Goal: Transaction & Acquisition: Purchase product/service

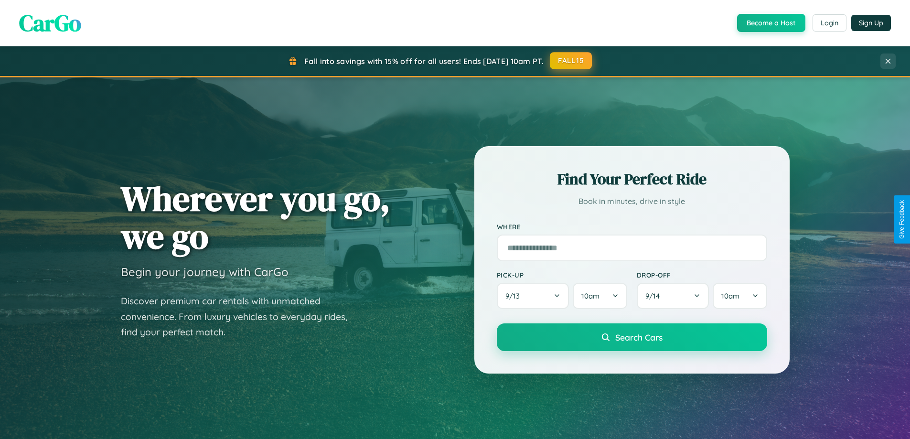
click at [571, 61] on button "FALL15" at bounding box center [571, 60] width 42 height 17
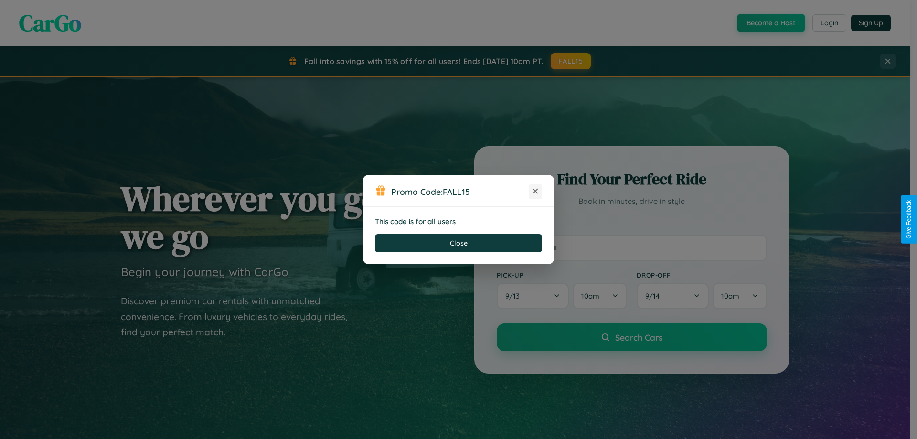
click at [535, 191] on icon at bounding box center [535, 191] width 10 height 10
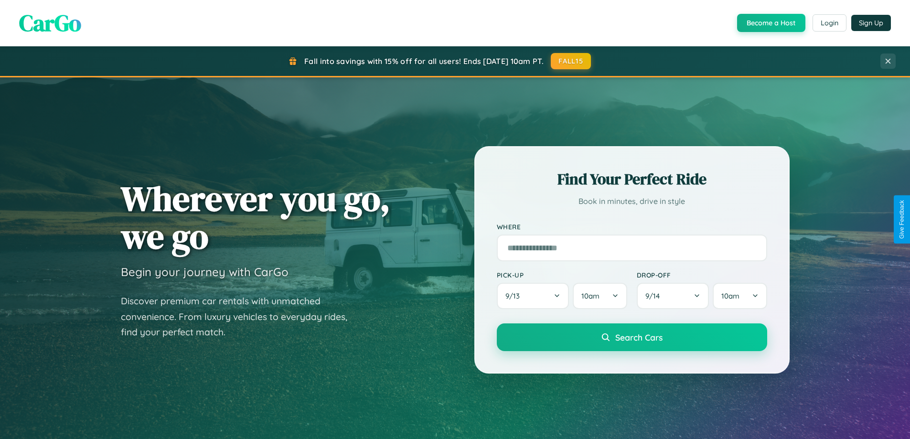
scroll to position [1837, 0]
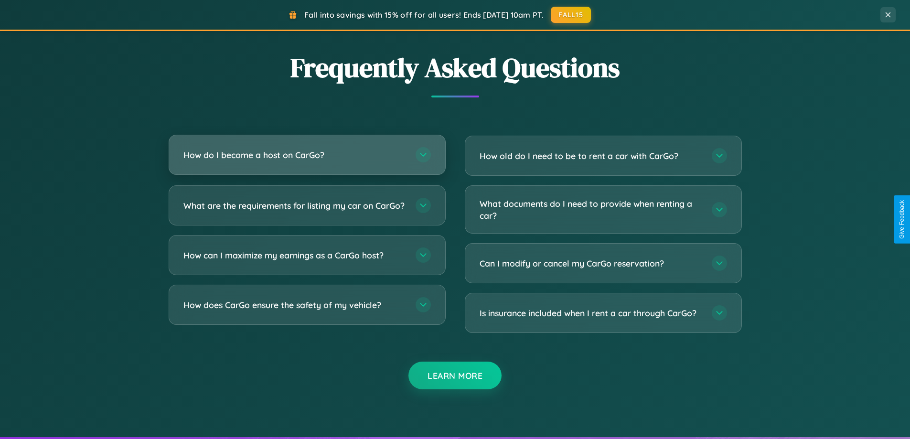
click at [307, 155] on h3 "How do I become a host on CarGo?" at bounding box center [294, 155] width 222 height 12
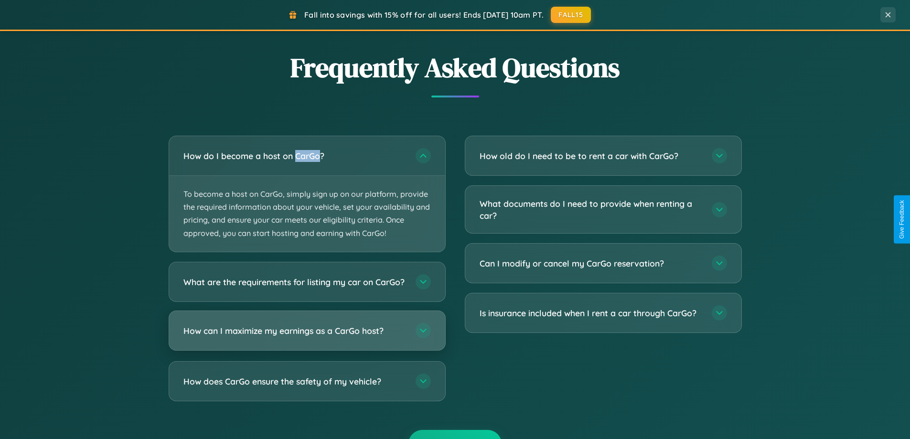
click at [307, 336] on h3 "How can I maximize my earnings as a CarGo host?" at bounding box center [294, 330] width 222 height 12
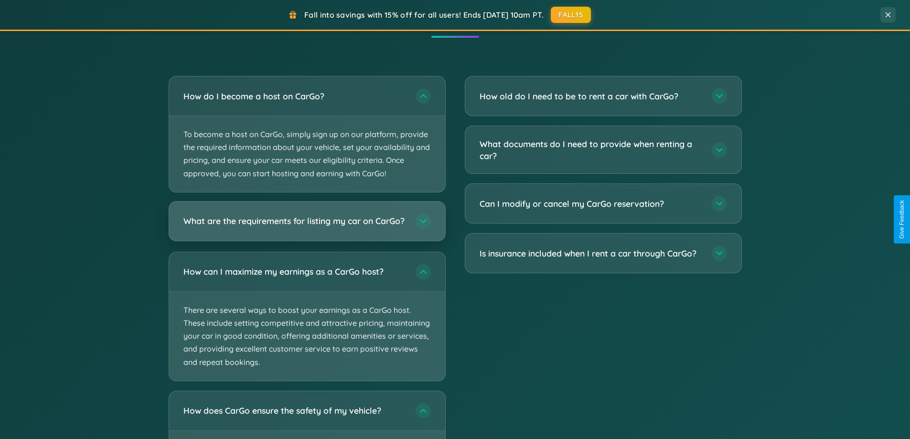
click at [307, 225] on h3 "What are the requirements for listing my car on CarGo?" at bounding box center [294, 221] width 222 height 12
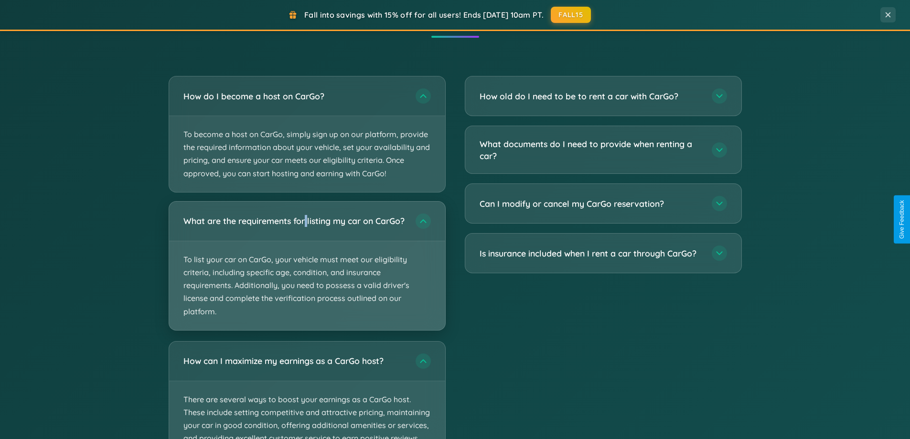
click at [307, 269] on p "To list your car on CarGo, your vehicle must meet our eligibility criteria, inc…" at bounding box center [307, 285] width 276 height 89
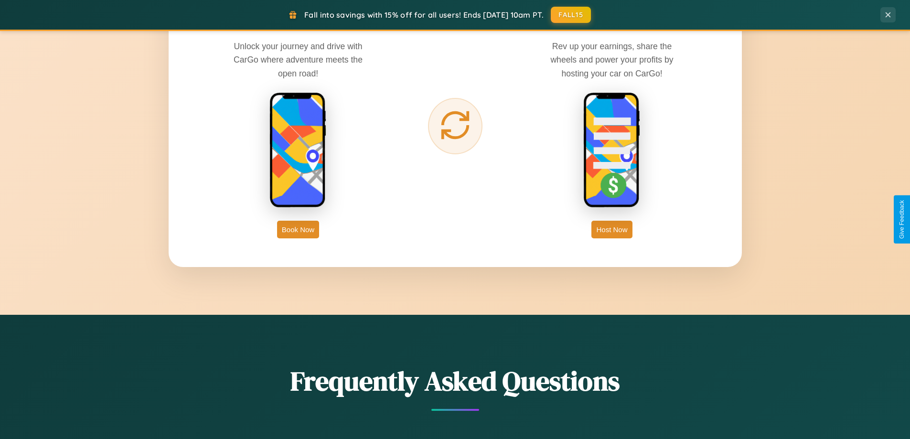
scroll to position [28, 0]
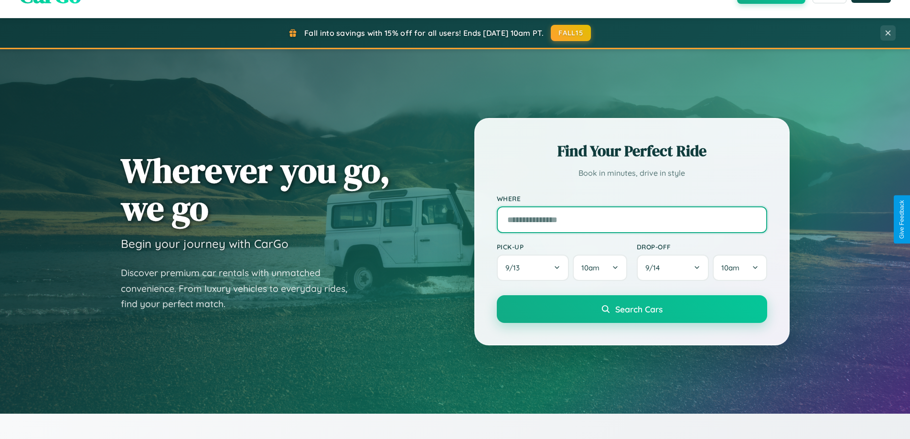
click at [631, 219] on input "text" at bounding box center [632, 219] width 270 height 27
type input "*********"
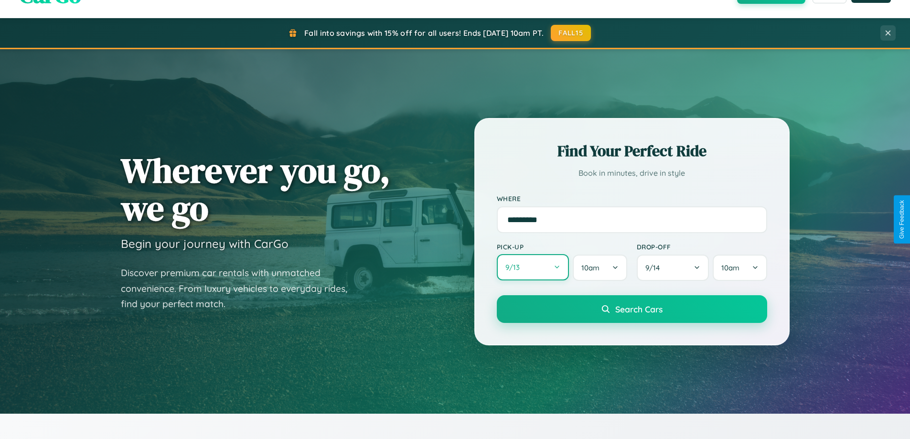
click at [532, 267] on button "9 / 13" at bounding box center [533, 267] width 73 height 26
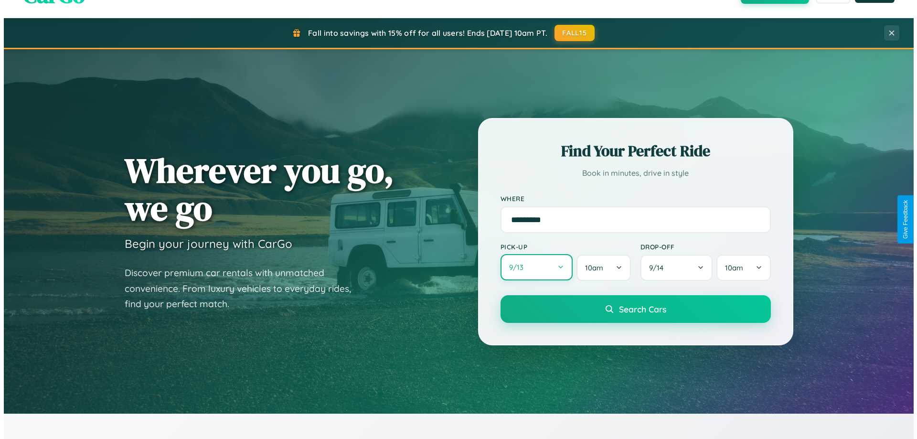
select select "*"
select select "****"
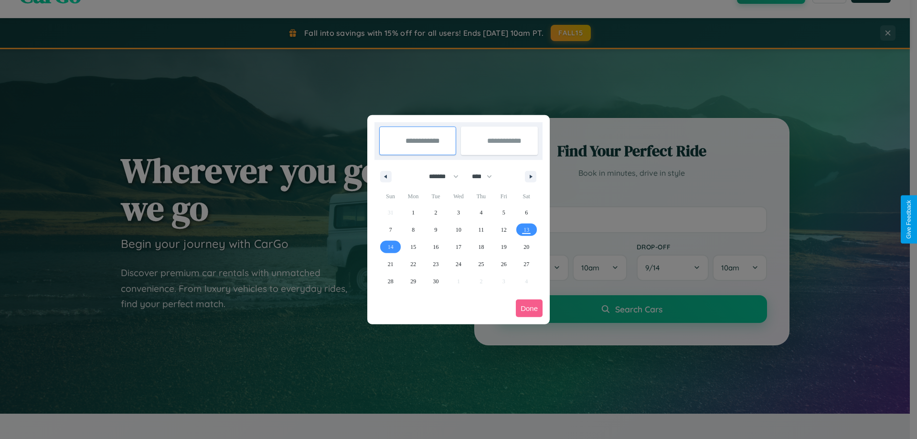
click at [439, 176] on select "******* ******** ***** ***** *** **** **** ****** ********* ******* ******** **…" at bounding box center [442, 177] width 41 height 16
select select "*"
click at [486, 176] on select "**** **** **** **** **** **** **** **** **** **** **** **** **** **** **** ****…" at bounding box center [481, 177] width 29 height 16
select select "****"
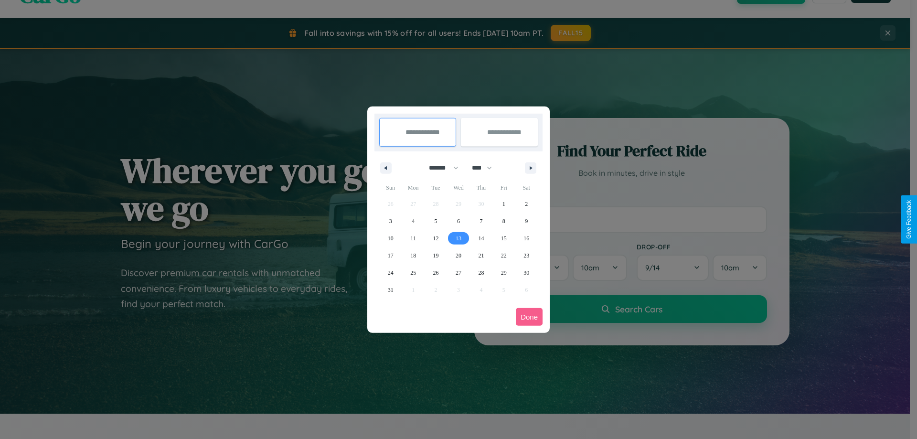
click at [458, 238] on span "13" at bounding box center [458, 238] width 6 height 17
type input "**********"
click at [390, 255] on span "17" at bounding box center [391, 255] width 6 height 17
type input "**********"
click at [529, 317] on button "Done" at bounding box center [529, 317] width 27 height 18
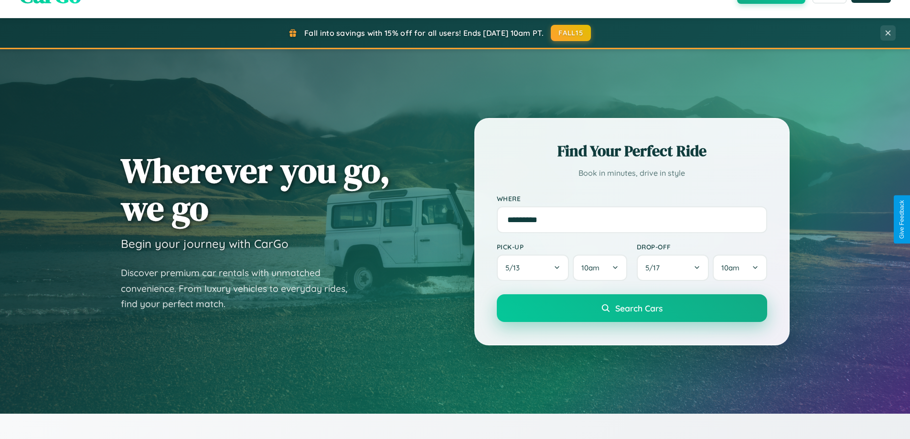
click at [631, 308] on span "Search Cars" at bounding box center [638, 308] width 47 height 11
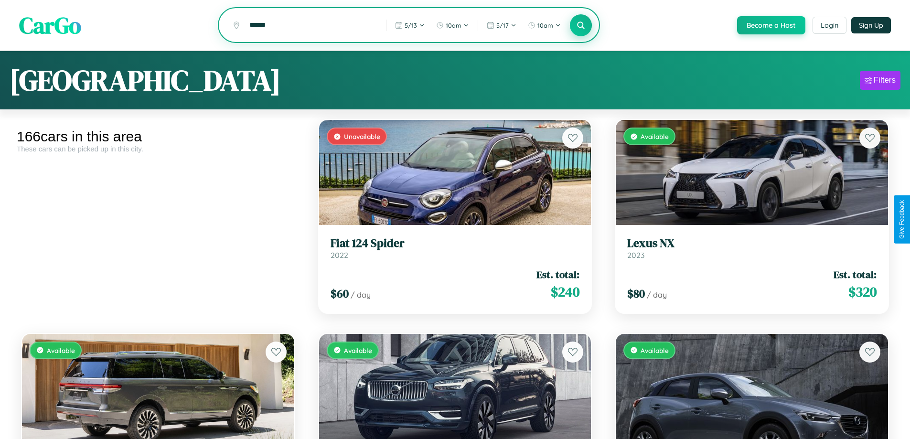
click at [580, 26] on icon at bounding box center [580, 25] width 9 height 9
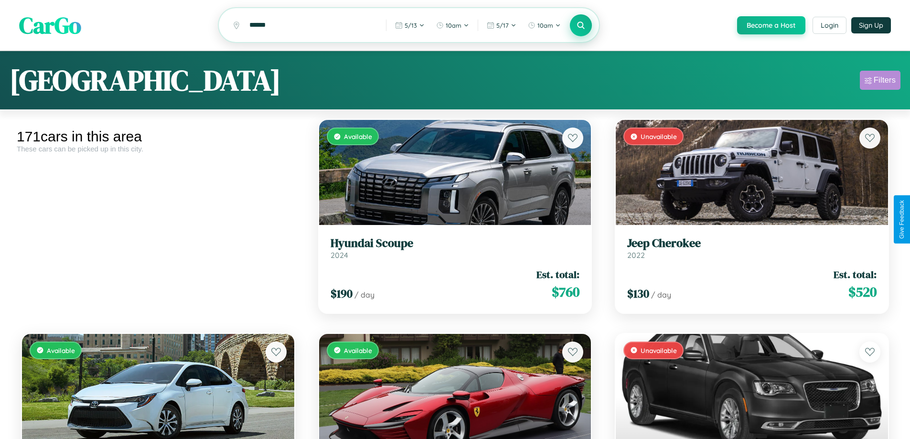
click at [879, 82] on div "Filters" at bounding box center [884, 80] width 22 height 10
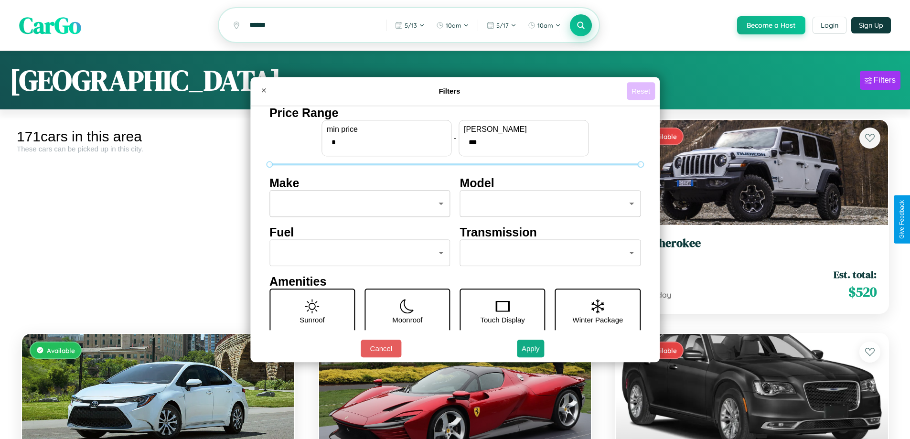
click at [642, 91] on button "Reset" at bounding box center [640, 91] width 28 height 18
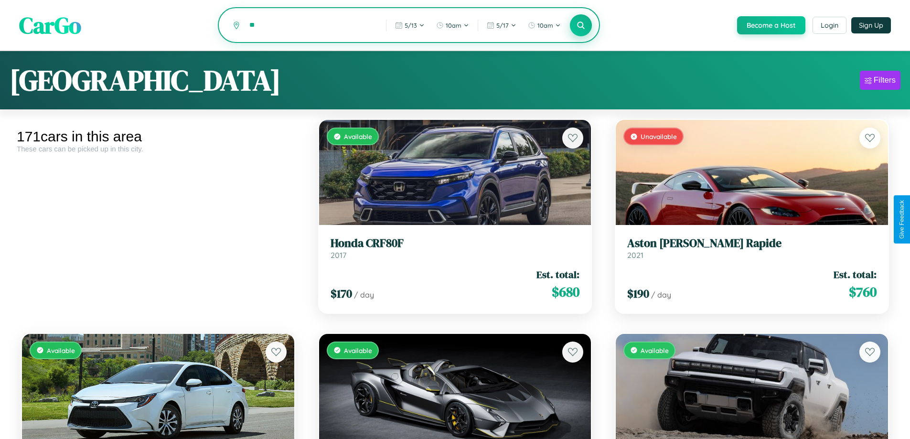
type input "*"
type input "*******"
click at [580, 26] on icon at bounding box center [580, 25] width 9 height 9
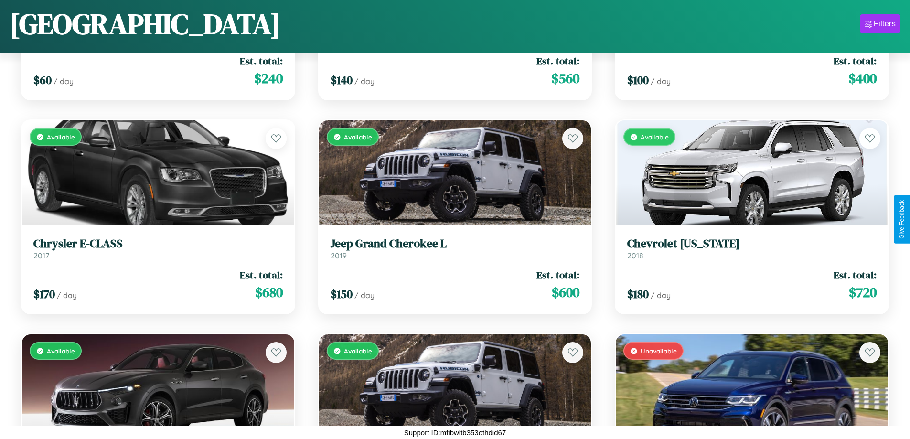
scroll to position [11894, 0]
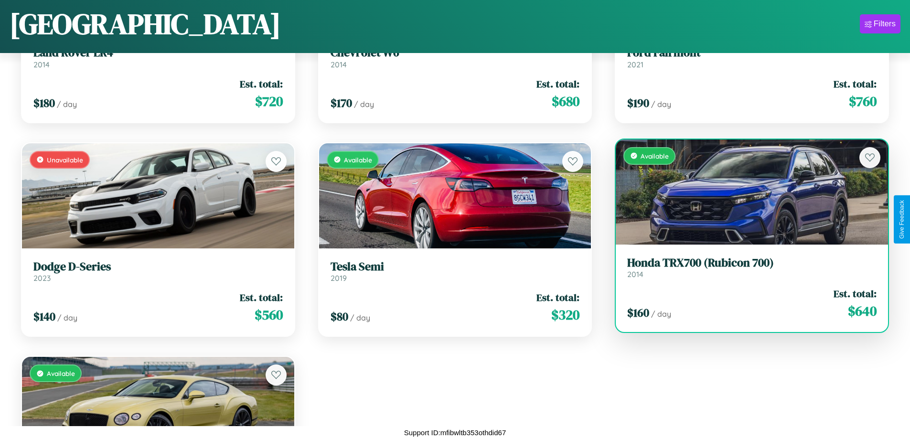
click at [745, 271] on link "Honda TRX700 (Rubicon 700) 2014" at bounding box center [751, 267] width 249 height 23
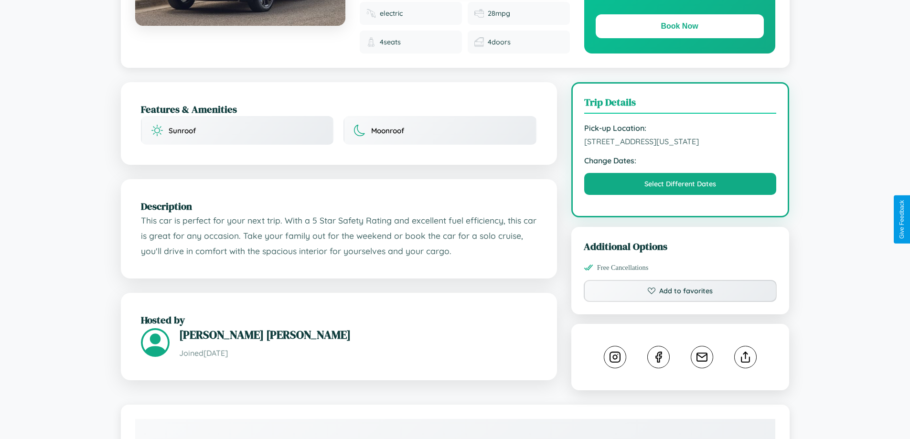
scroll to position [321, 0]
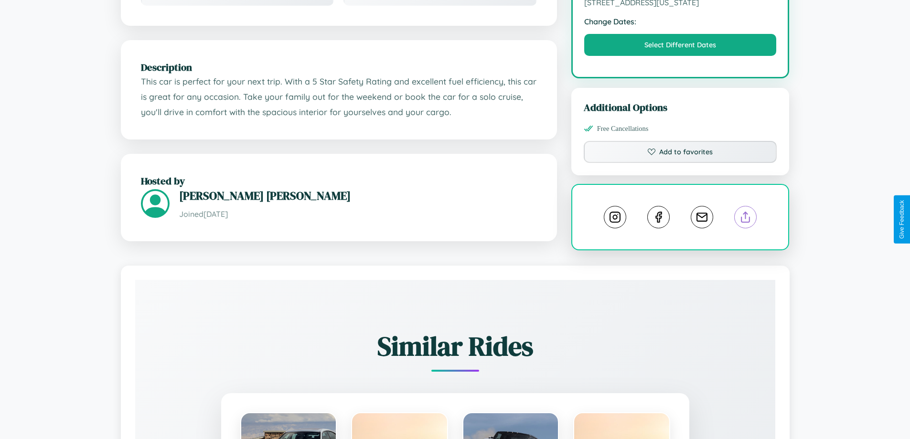
click at [745, 218] on line at bounding box center [745, 215] width 0 height 7
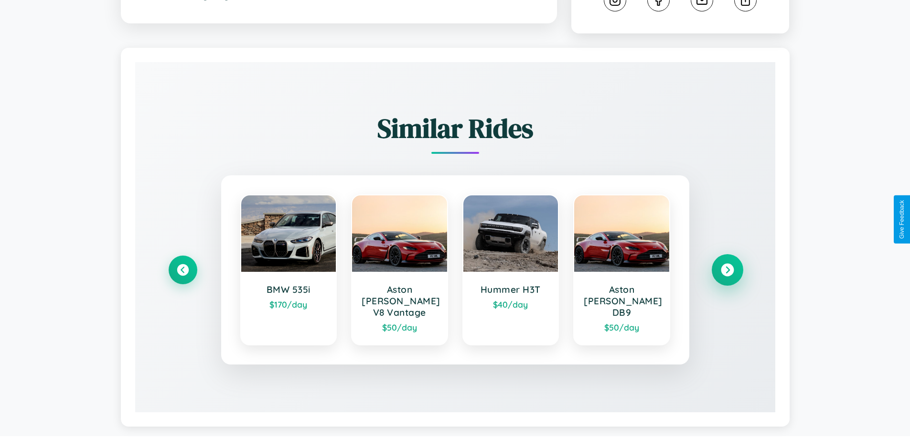
click at [727, 265] on icon at bounding box center [726, 270] width 13 height 13
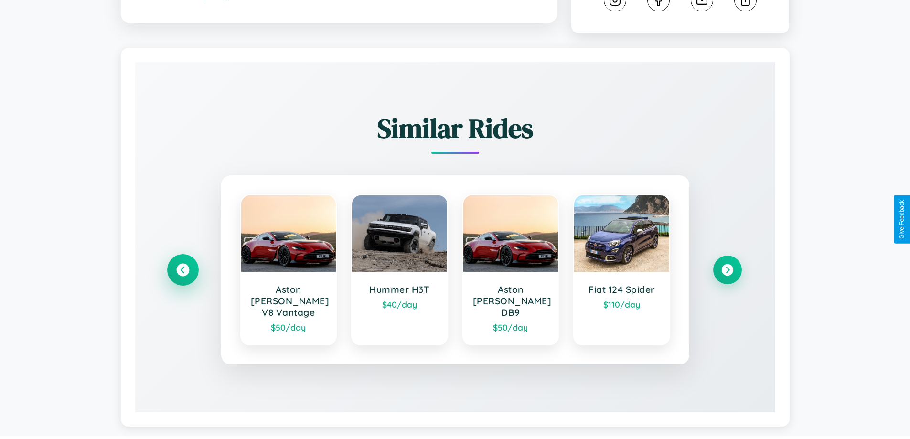
click at [182, 265] on icon at bounding box center [182, 270] width 13 height 13
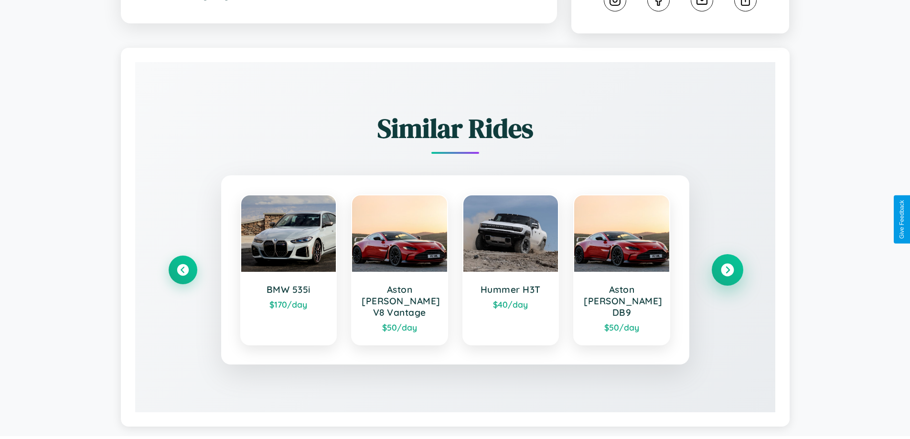
click at [727, 265] on icon at bounding box center [726, 270] width 13 height 13
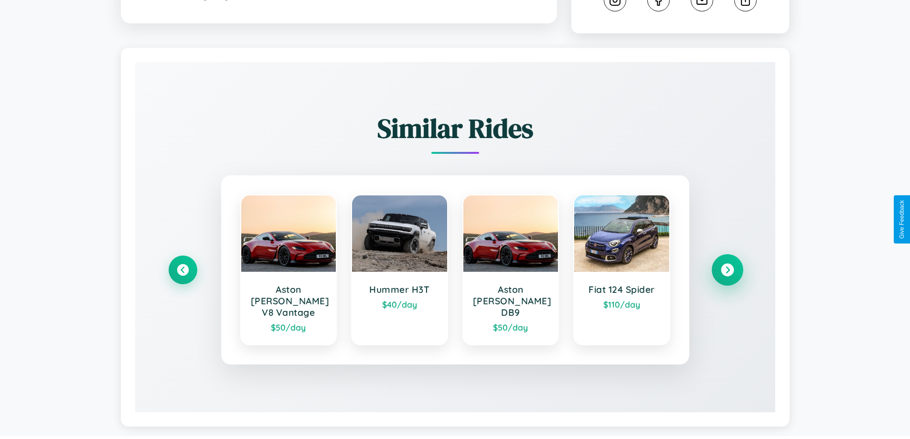
click at [727, 265] on icon at bounding box center [726, 270] width 13 height 13
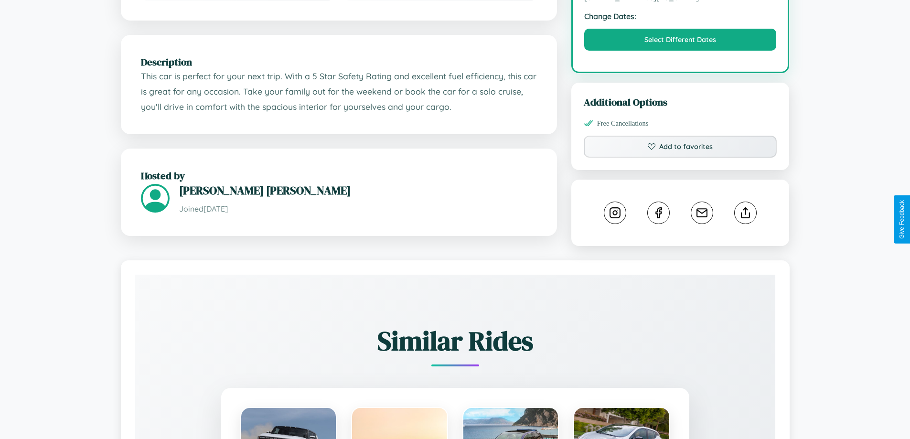
scroll to position [321, 0]
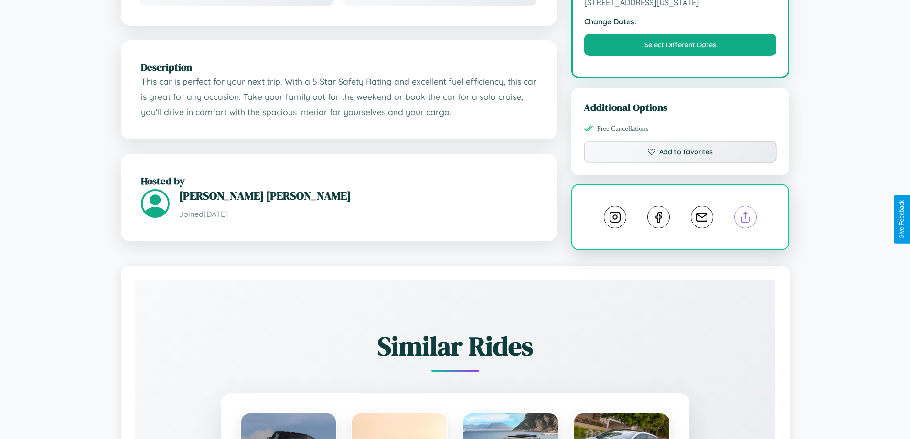
click at [745, 218] on line at bounding box center [745, 215] width 0 height 7
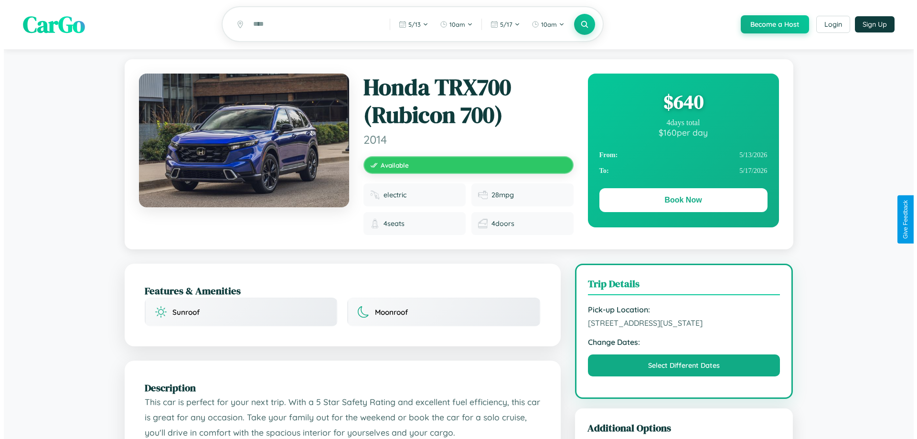
scroll to position [0, 0]
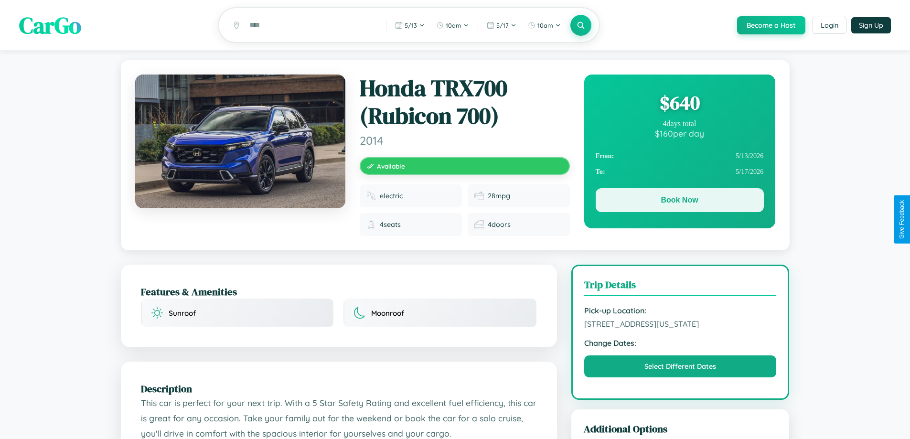
click at [679, 201] on button "Book Now" at bounding box center [679, 200] width 168 height 24
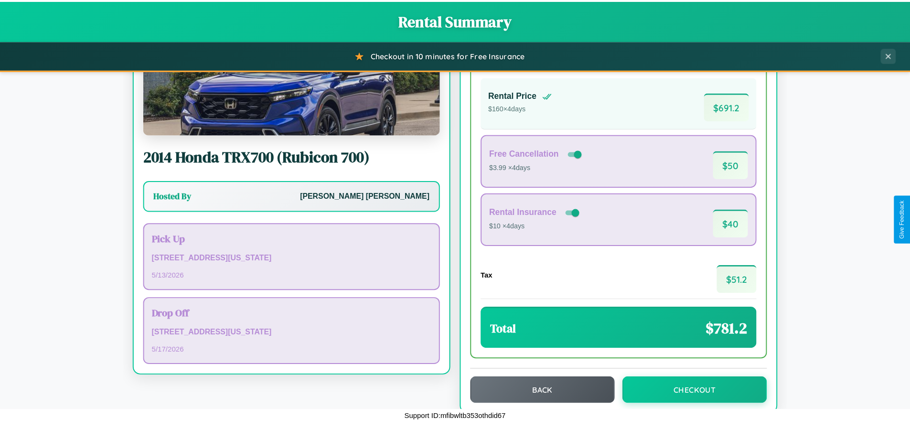
scroll to position [65, 0]
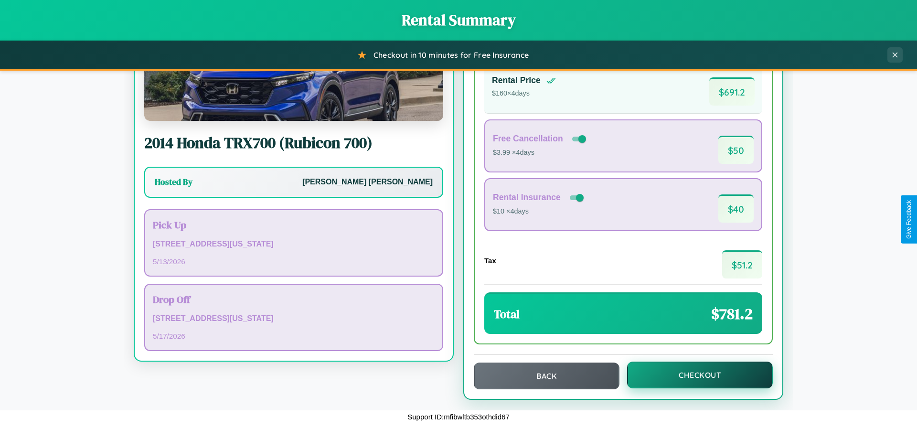
click at [693, 375] on button "Checkout" at bounding box center [700, 374] width 146 height 27
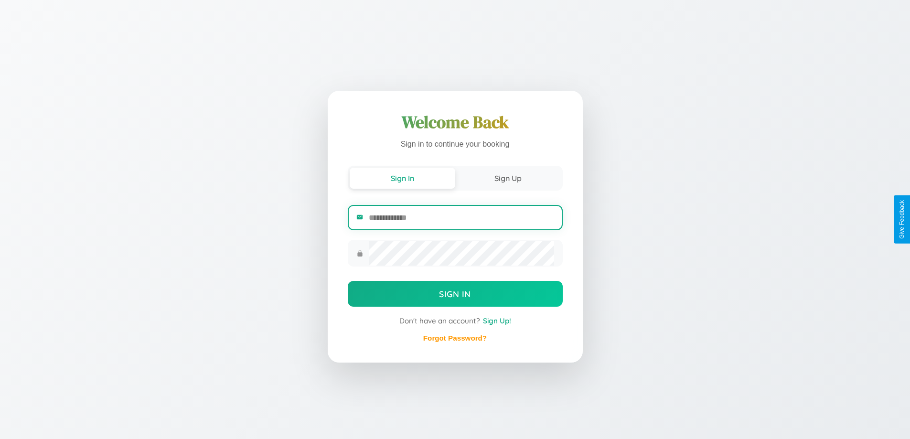
click at [461, 218] on input "email" at bounding box center [461, 217] width 185 height 23
type input "**********"
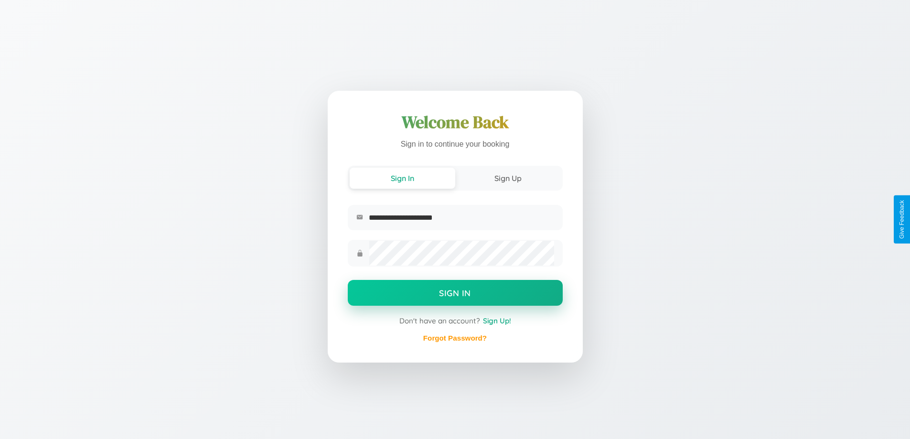
click at [455, 294] on button "Sign In" at bounding box center [455, 293] width 215 height 26
